Goal: Communication & Community: Answer question/provide support

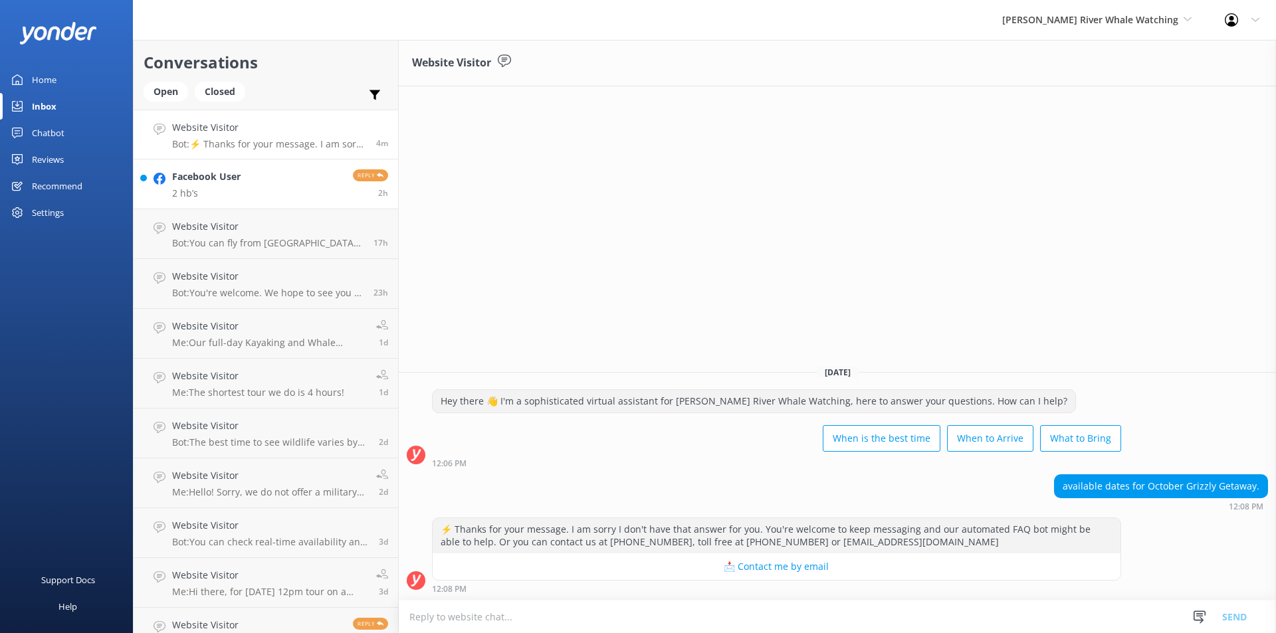
click at [207, 191] on p "2 hb’s" at bounding box center [206, 193] width 68 height 12
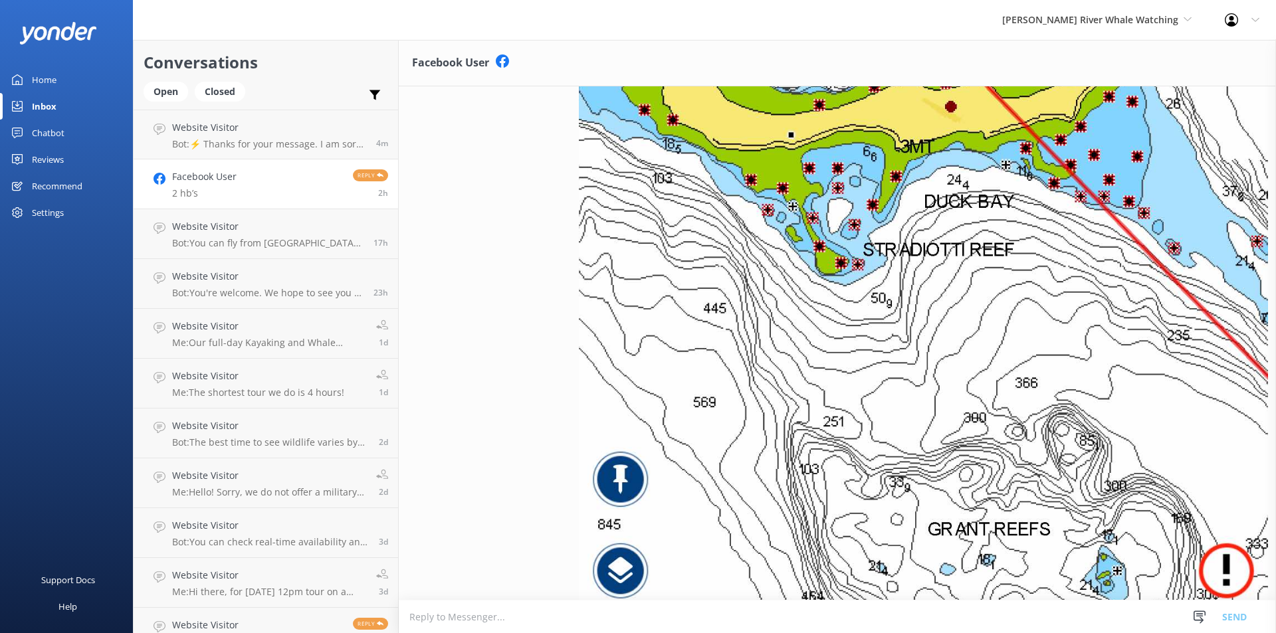
scroll to position [5168, 0]
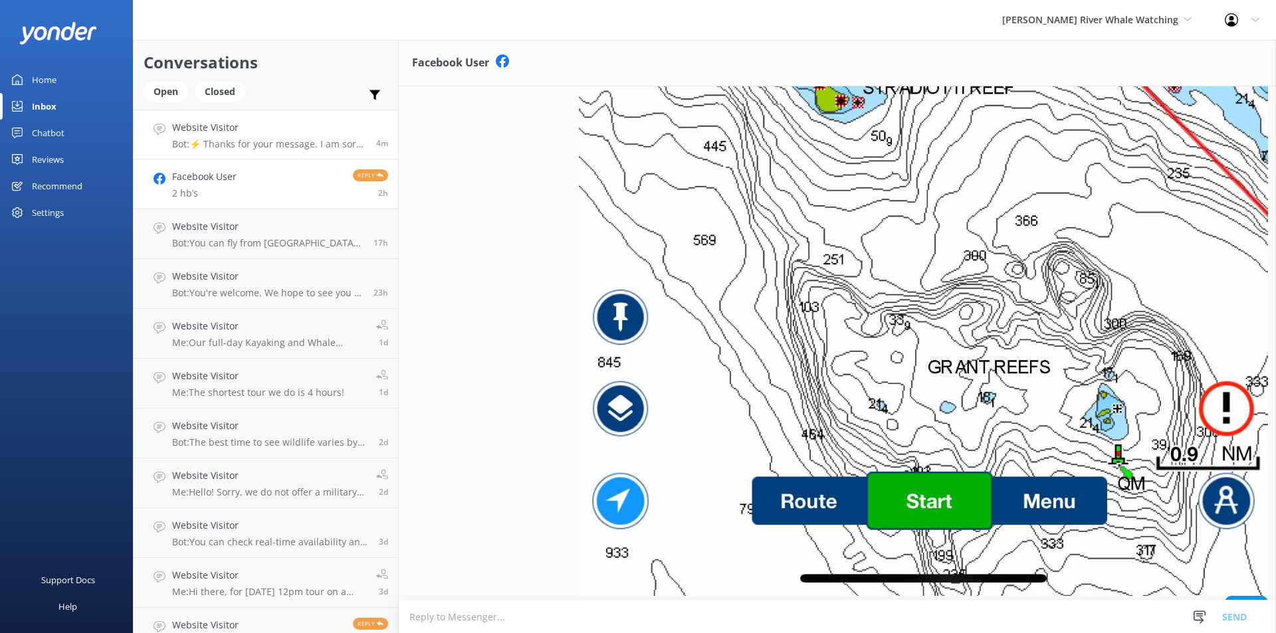
click at [246, 147] on p "Bot: ⚡ Thanks for your message. I am sorry I don't have that answer for you. Yo…" at bounding box center [269, 144] width 194 height 12
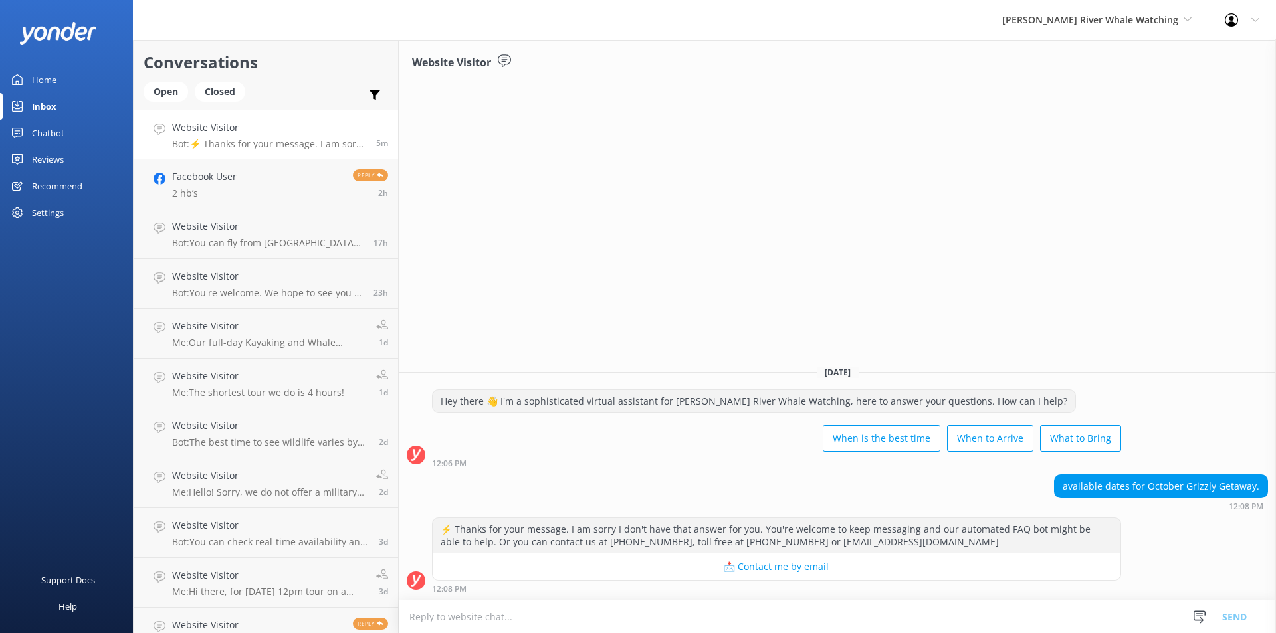
click at [439, 632] on textarea at bounding box center [837, 617] width 877 height 33
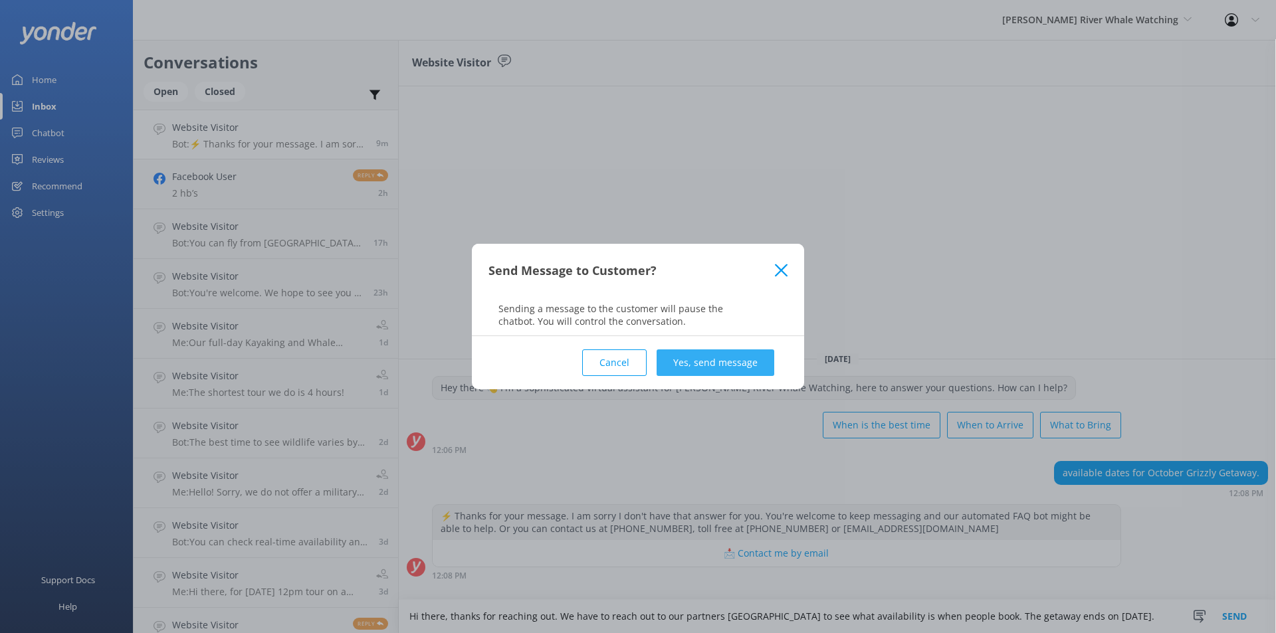
type textarea "Hi there, thanks for reaching out. We have to reach out to our partners [GEOGRA…"
click at [731, 372] on button "Yes, send message" at bounding box center [715, 362] width 118 height 27
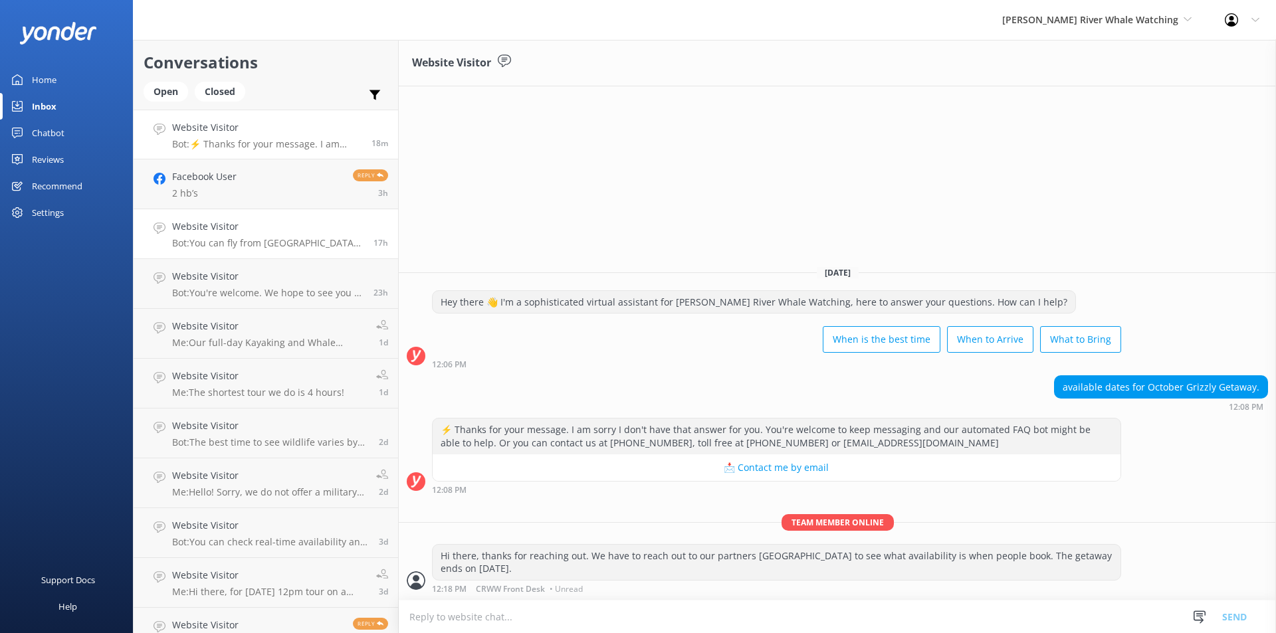
click at [213, 244] on p "Bot: You can fly from [GEOGRAPHIC_DATA] to [PERSON_NAME][GEOGRAPHIC_DATA] (YBL)…" at bounding box center [267, 243] width 191 height 12
